Goal: Task Accomplishment & Management: Complete application form

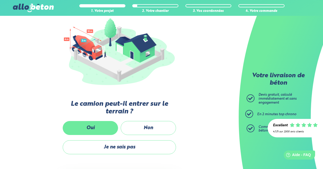
click at [97, 126] on label "Oui" at bounding box center [90, 128] width 55 height 14
click at [0, 0] on input "Oui" at bounding box center [0, 0] width 0 height 0
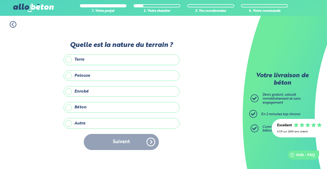
click at [82, 91] on label "Enrobé" at bounding box center [121, 91] width 116 height 11
click at [0, 0] on input "Enrobé" at bounding box center [0, 0] width 0 height 0
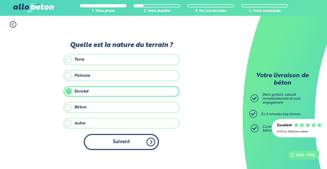
click at [111, 139] on button "Suivant" at bounding box center [121, 142] width 75 height 16
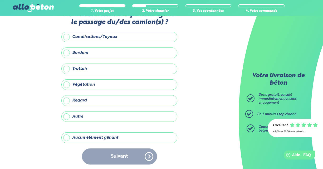
scroll to position [17, 0]
click at [68, 136] on label "Aucun élément gênant" at bounding box center [119, 137] width 116 height 11
click at [0, 0] on input "Aucun élément gênant" at bounding box center [0, 0] width 0 height 0
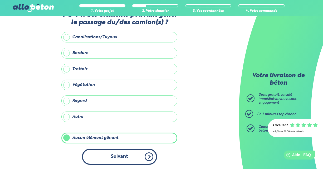
click at [103, 153] on button "Suivant" at bounding box center [119, 156] width 75 height 16
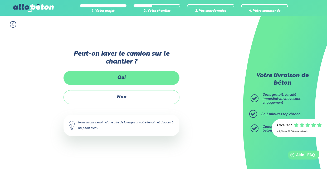
click at [128, 77] on label "Oui" at bounding box center [121, 78] width 116 height 14
click at [0, 0] on input "Oui" at bounding box center [0, 0] width 0 height 0
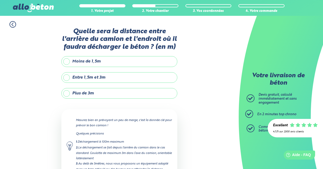
click at [111, 62] on label "Moins de 1,5m" at bounding box center [119, 61] width 116 height 11
click at [0, 0] on input "Moins de 1,5m" at bounding box center [0, 0] width 0 height 0
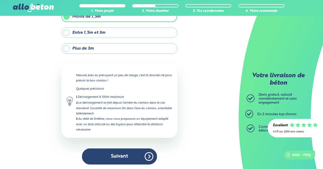
scroll to position [44, 0]
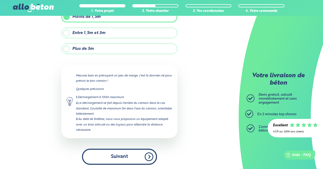
click at [111, 153] on button "Suivant" at bounding box center [119, 156] width 75 height 16
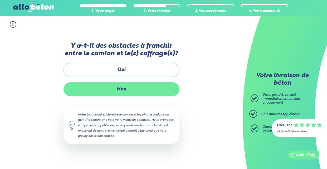
click at [126, 91] on label "Non" at bounding box center [121, 89] width 116 height 14
click at [0, 0] on input "Non" at bounding box center [0, 0] width 0 height 0
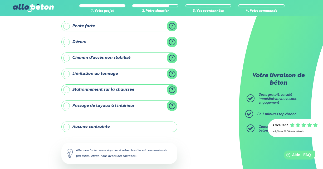
scroll to position [54, 0]
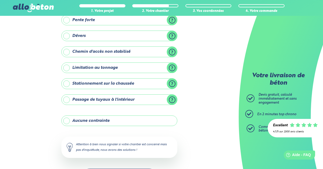
click at [126, 118] on label "Aucune contrainte" at bounding box center [119, 120] width 116 height 11
click at [0, 0] on input "Aucune contrainte" at bounding box center [0, 0] width 0 height 0
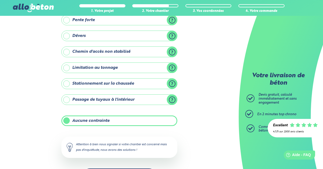
scroll to position [74, 0]
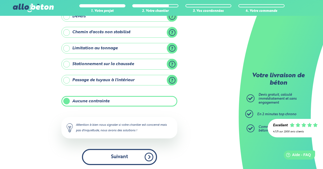
click at [118, 152] on button "Suivant" at bounding box center [119, 157] width 75 height 16
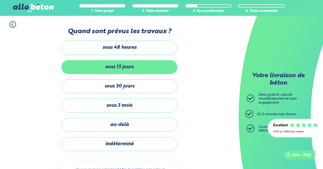
click at [117, 70] on label "sous 15 jours" at bounding box center [119, 67] width 116 height 14
click at [0, 0] on input "sous 15 jours" at bounding box center [0, 0] width 0 height 0
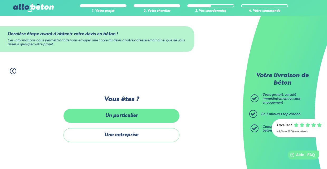
click at [126, 118] on label "Un particulier" at bounding box center [121, 116] width 116 height 14
click at [0, 0] on input "Un particulier" at bounding box center [0, 0] width 0 height 0
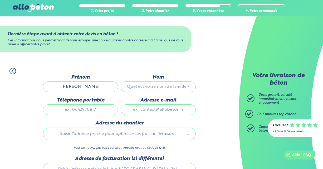
type input "Roger"
type input "NZE MVE"
type input "0626901722"
type input "nzemveroger@yahoo.fr"
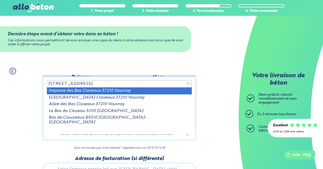
type input "40 impasse des bas closeaux"
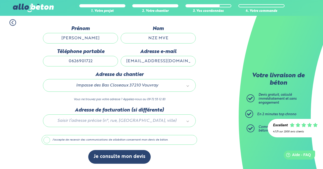
scroll to position [50, 0]
click at [96, 139] on label "J'accepte de recevoir des communications de allobéton concernant mon devis de b…" at bounding box center [119, 140] width 155 height 10
click at [0, 0] on input "J'accepte de recevoir des communications de allobéton concernant mon devis de b…" at bounding box center [0, 0] width 0 height 0
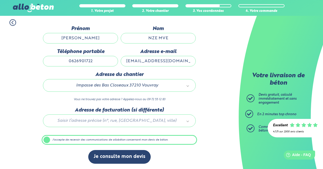
click at [96, 139] on label "J'accepte de recevoir des communications de allobéton concernant mon devis de b…" at bounding box center [119, 140] width 155 height 10
click at [0, 0] on input "J'accepte de recevoir des communications de allobéton concernant mon devis de b…" at bounding box center [0, 0] width 0 height 0
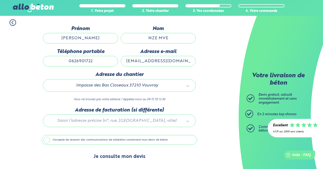
click at [108, 154] on button "Je consulte mon devis" at bounding box center [119, 156] width 62 height 13
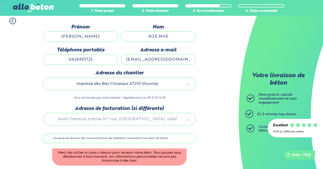
click at [46, 140] on label "J'accepte de recevoir des communications de allobéton concernant mon devis de b…" at bounding box center [119, 138] width 155 height 10
click at [0, 0] on input "J'accepte de recevoir des communications de allobéton concernant mon devis de b…" at bounding box center [0, 0] width 0 height 0
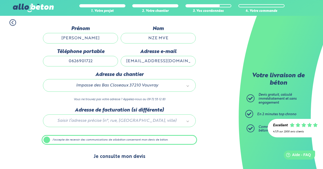
click at [100, 151] on button "Je consulte mon devis" at bounding box center [119, 156] width 62 height 13
